Goal: Obtain resource: Obtain resource

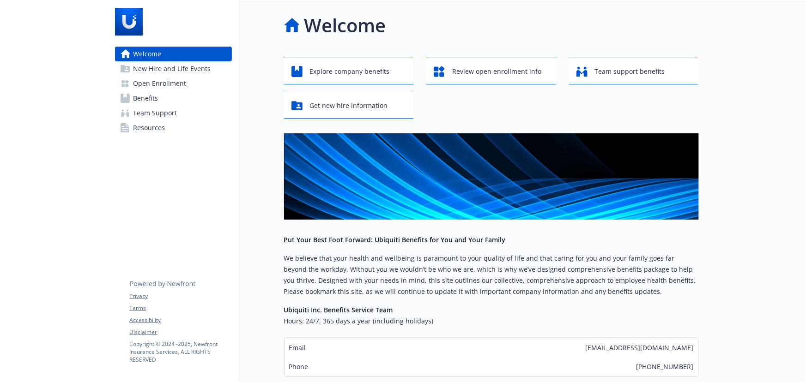
click at [208, 81] on link "Open Enrollment" at bounding box center [173, 83] width 117 height 15
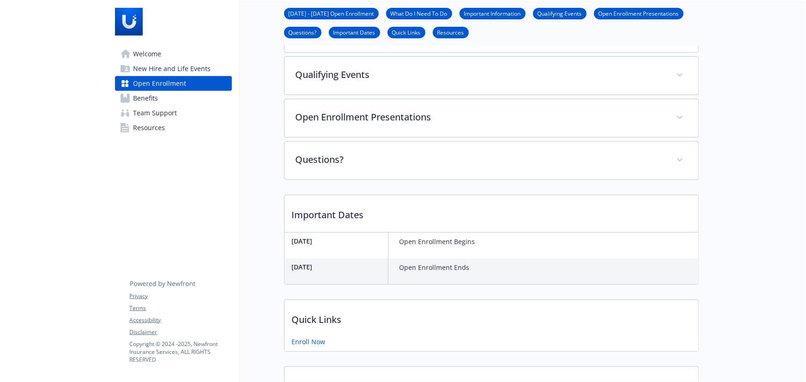
scroll to position [168, 0]
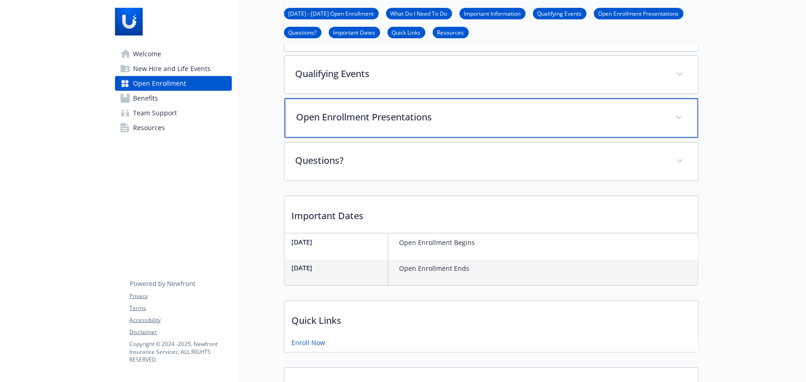
click at [394, 125] on div "Open Enrollment Presentations" at bounding box center [491, 118] width 414 height 40
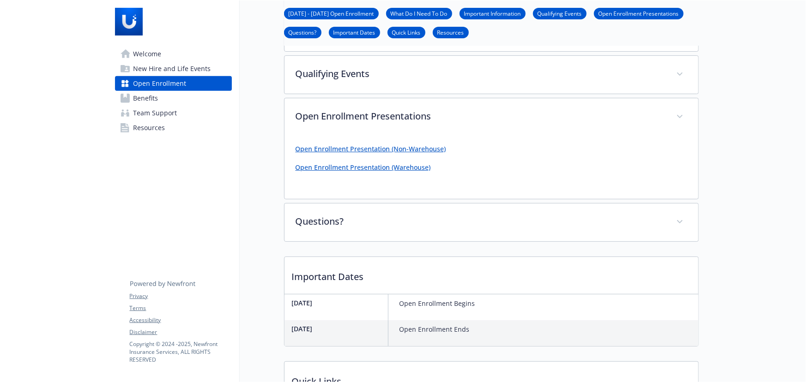
click at [391, 145] on link "Open Enrollment Presentation (Non-Warehouse)" at bounding box center [370, 148] width 150 height 9
click at [355, 166] on link "Open Enrollment Presentation (Warehouse)" at bounding box center [362, 167] width 135 height 9
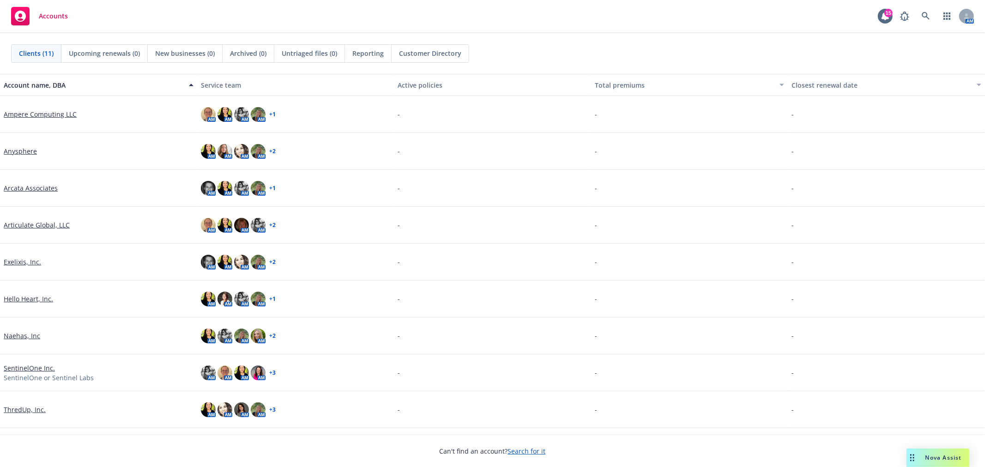
click at [38, 363] on link "SentinelOne Inc." at bounding box center [29, 368] width 51 height 10
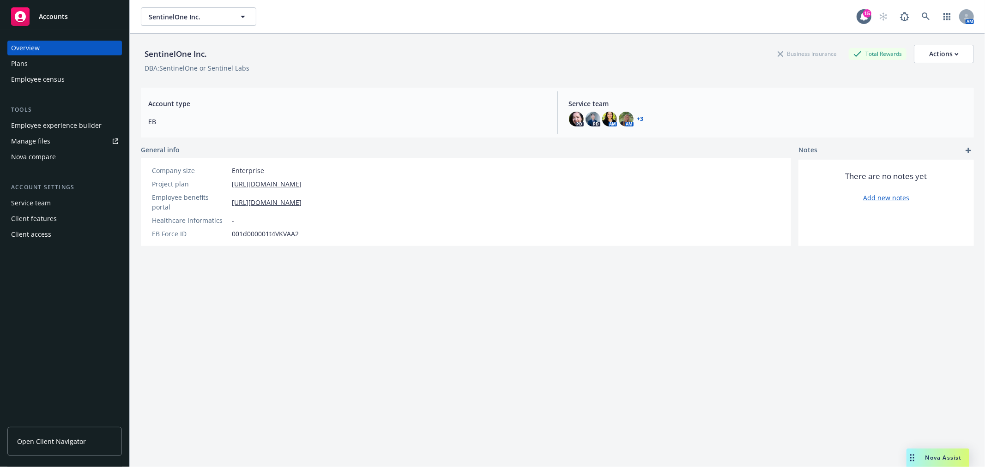
click at [922, 457] on div "Nova Assist" at bounding box center [943, 458] width 51 height 8
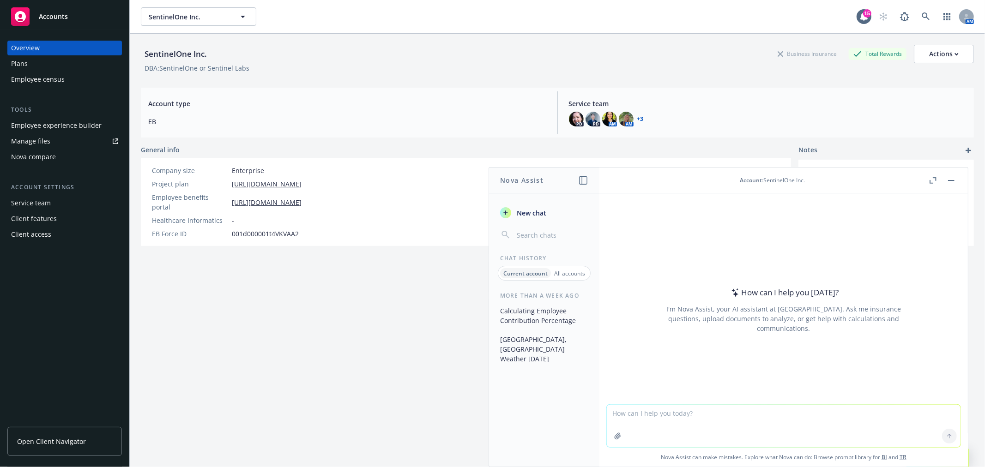
click at [929, 179] on button "button" at bounding box center [932, 180] width 11 height 11
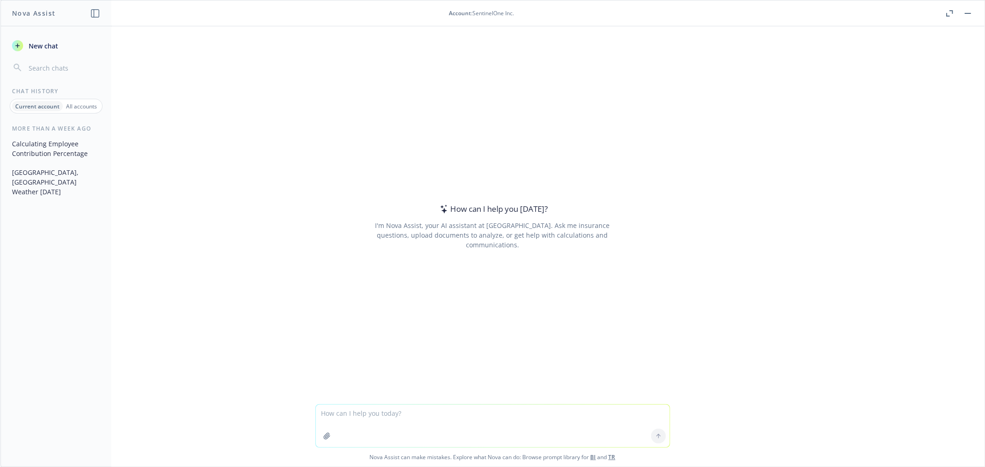
click at [323, 436] on icon "button" at bounding box center [326, 436] width 7 height 7
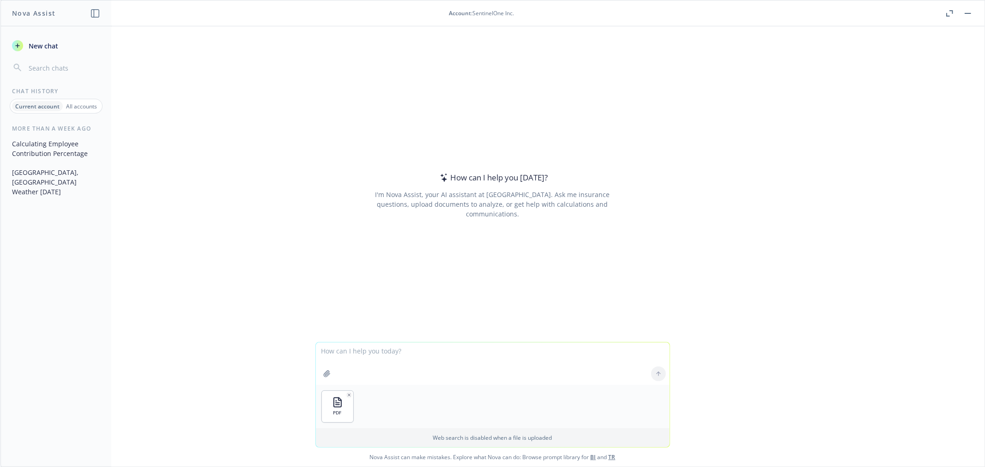
click at [319, 367] on button "button" at bounding box center [326, 374] width 15 height 15
click at [459, 360] on textarea at bounding box center [493, 364] width 354 height 42
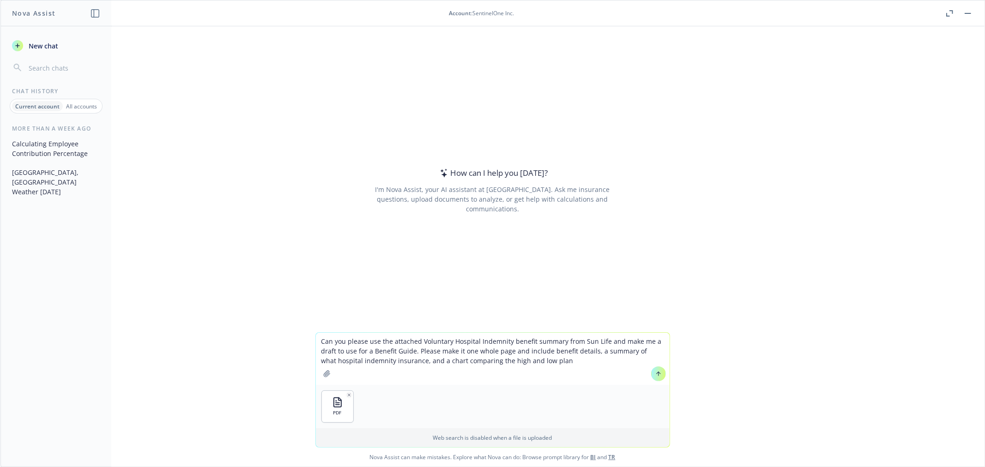
type textarea "Can you please use the attached Voluntary Hospital Indemnity benefit summary fr…"
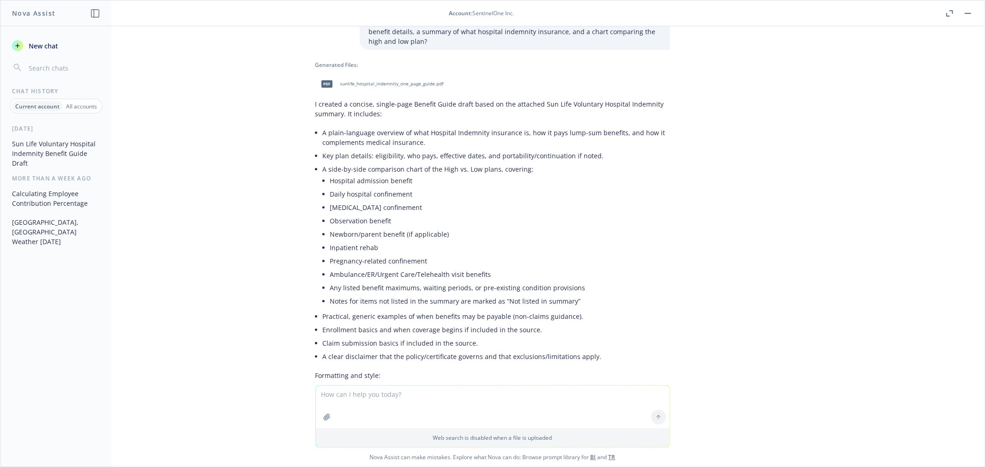
scroll to position [39, 0]
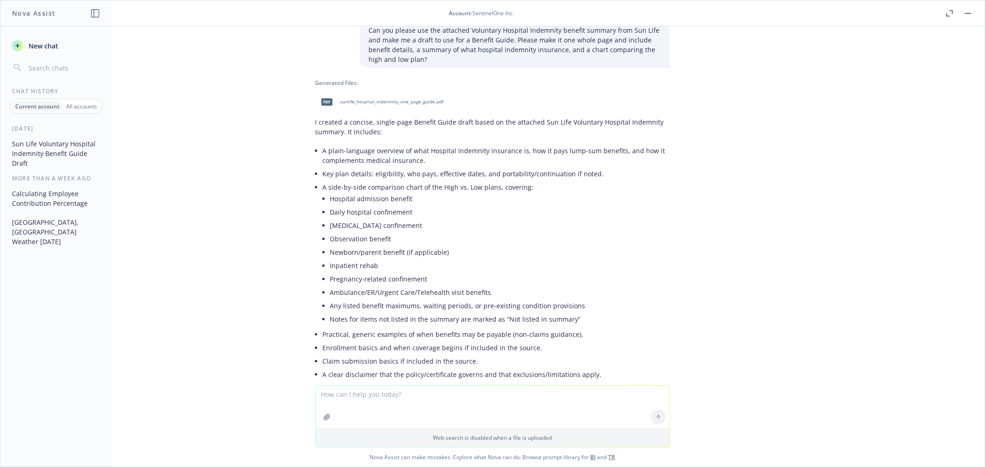
click at [394, 102] on span "sunlife_hospital_indemnity_one_page_guide.pdf" at bounding box center [391, 102] width 103 height 6
click at [451, 413] on textarea at bounding box center [493, 407] width 354 height 42
type textarea "can you make it pretty? and well organized?"
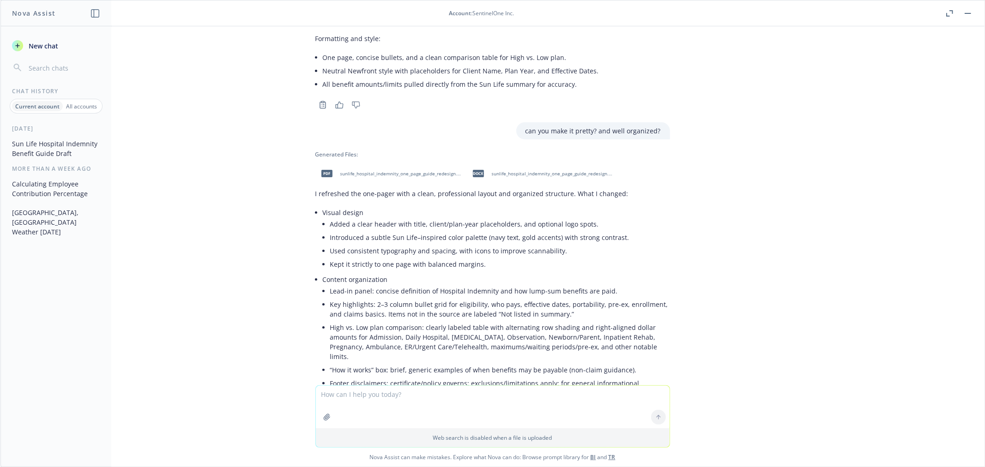
scroll to position [393, 0]
click at [527, 171] on span "sunlife_hospital_indemnity_one_page_guide_redesign.docx" at bounding box center [552, 174] width 121 height 6
click at [421, 167] on div "pdf sunlife_hospital_indemnity_one_page_guide_redesign.pdf" at bounding box center [389, 173] width 148 height 23
click at [438, 396] on textarea at bounding box center [493, 407] width 354 height 42
type textarea "can you remove the key plan highlights and keep the comparison super simple? it…"
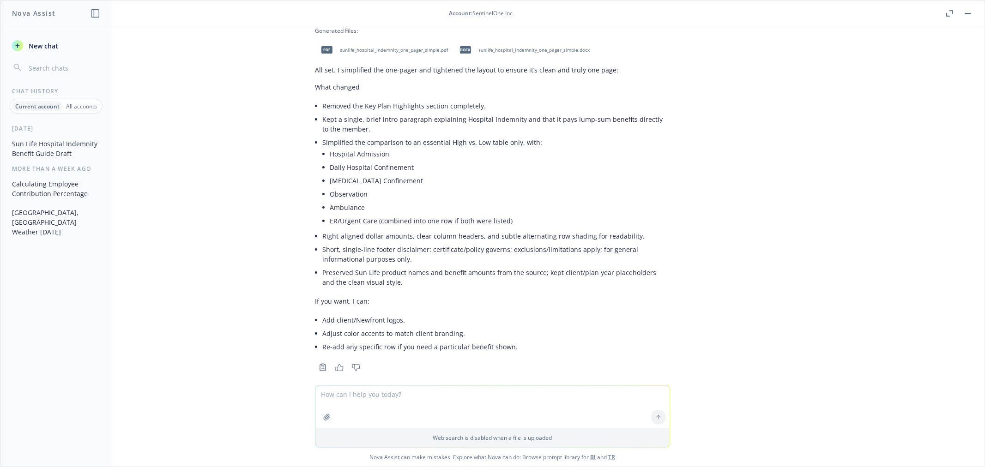
scroll to position [840, 0]
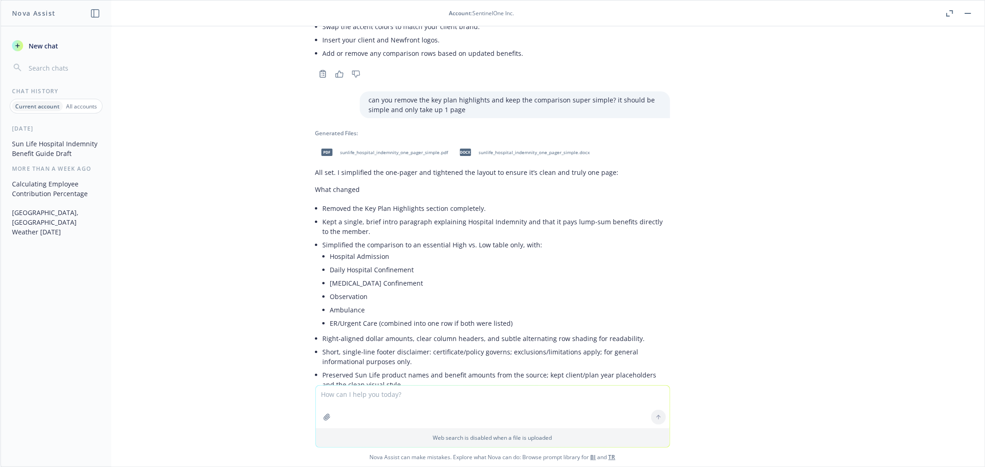
click at [400, 141] on div "pdf sunlife_hospital_indemnity_one_pager_simple.pdf" at bounding box center [382, 152] width 135 height 23
click at [518, 146] on div "docx sunlife_hospital_indemnity_one_pager_simple.docx" at bounding box center [523, 152] width 138 height 23
click at [319, 419] on button "button" at bounding box center [326, 417] width 15 height 15
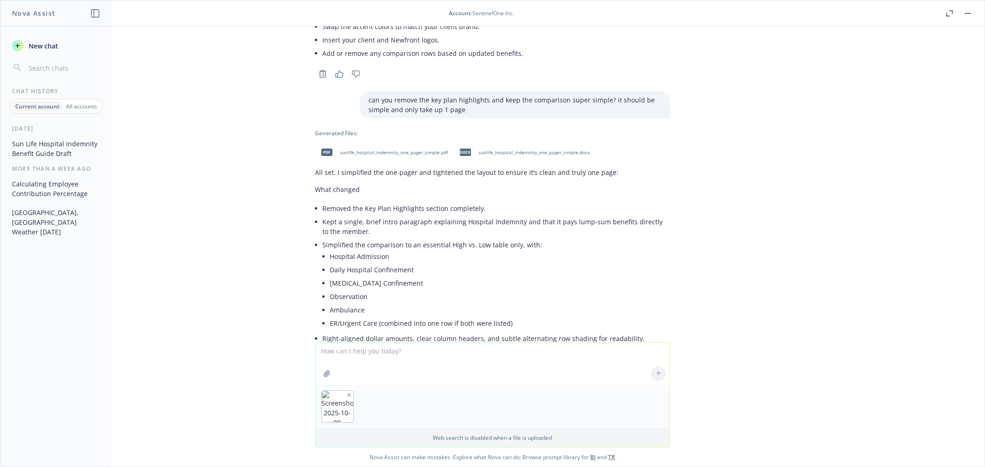
drag, startPoint x: 481, startPoint y: 361, endPoint x: 481, endPoint y: 367, distance: 6.1
click at [481, 361] on textarea at bounding box center [493, 364] width 354 height 42
type textarea "can you turn this image to text and rephrase it?"
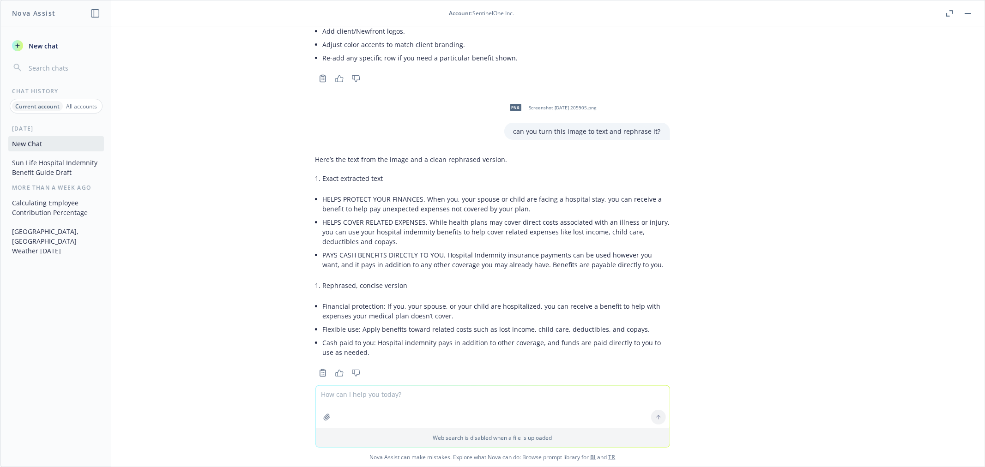
scroll to position [1237, 0]
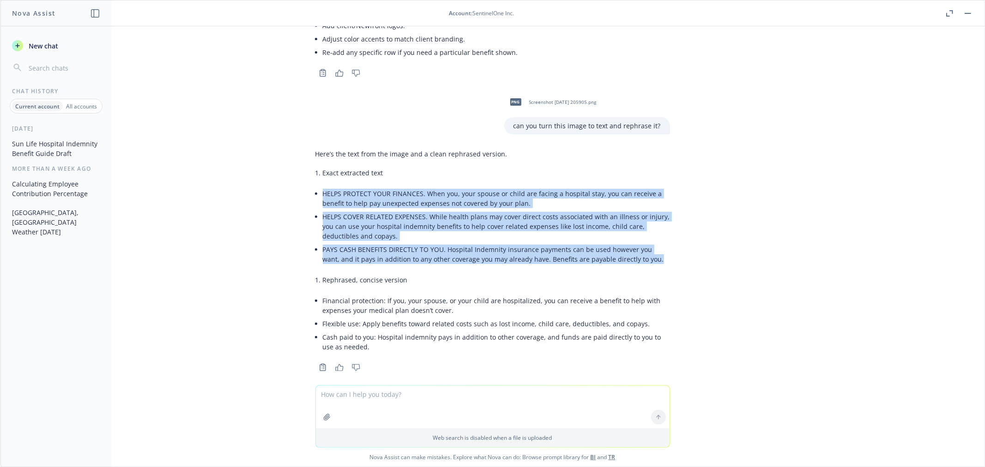
drag, startPoint x: 635, startPoint y: 248, endPoint x: 274, endPoint y: 174, distance: 368.5
click at [274, 174] on div "pdf 2026 Sun Life Voluntary Hospital Indemnity Benefit Summary SentinelOne.pdf …" at bounding box center [492, 205] width 984 height 359
copy ul "HELPS PROTECT YOUR FINANCES. When you, your spouse or child are facing a hospit…"
